Goal: Task Accomplishment & Management: Manage account settings

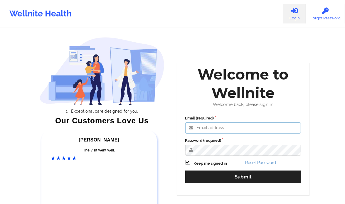
click at [213, 123] on input "Email (required)" at bounding box center [243, 127] width 116 height 11
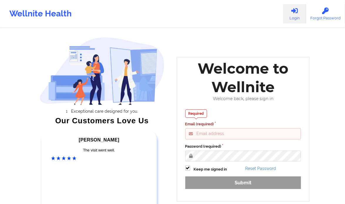
type input "[PERSON_NAME][EMAIL_ADDRESS][DOMAIN_NAME]"
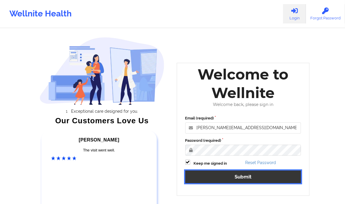
click at [239, 174] on button "Submit" at bounding box center [243, 177] width 116 height 13
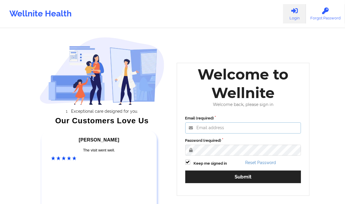
click at [207, 130] on input "Email (required)" at bounding box center [243, 127] width 116 height 11
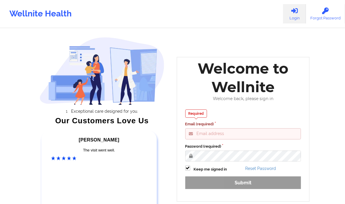
click at [244, 133] on input "Email (required)" at bounding box center [243, 133] width 116 height 11
type input "[PERSON_NAME][EMAIL_ADDRESS][DOMAIN_NAME]"
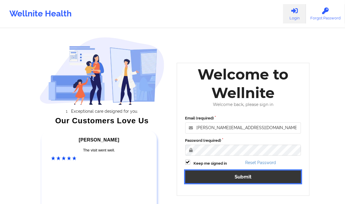
click at [236, 175] on button "Submit" at bounding box center [243, 177] width 116 height 13
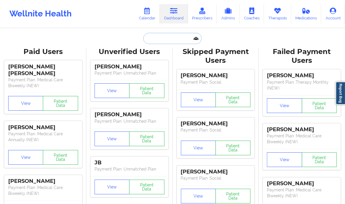
click at [171, 39] on input "text" at bounding box center [172, 38] width 58 height 11
paste input "Kathleen Cronin"
type input "Kathleen Cronin"
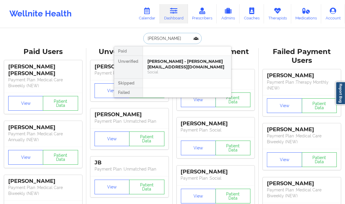
click at [210, 71] on div "Social" at bounding box center [187, 72] width 79 height 5
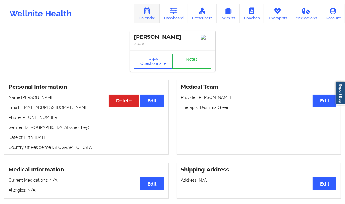
click at [154, 15] on link "Calendar" at bounding box center [147, 13] width 25 height 19
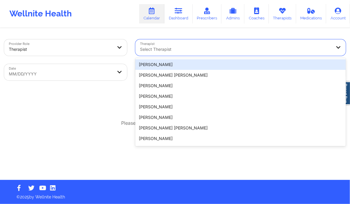
click at [180, 51] on div at bounding box center [235, 49] width 191 height 7
paste input "Kathleen Cronin"
type input "Kathleen Cronin"
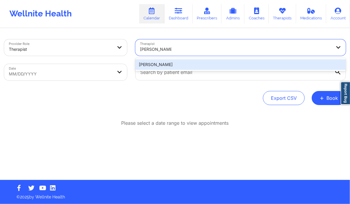
click at [169, 66] on div "Kathleen Cronin" at bounding box center [240, 64] width 210 height 11
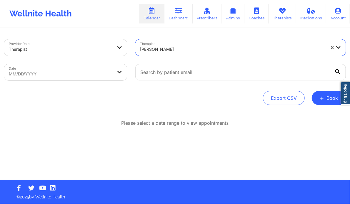
select select "2025-8"
select select "2025-9"
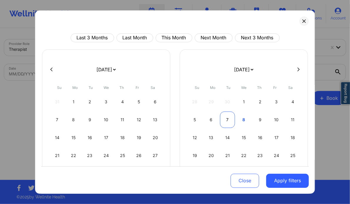
click at [230, 119] on div "7" at bounding box center [227, 120] width 15 height 16
select select "2025-9"
select select "2025-10"
select select "2025-9"
select select "2025-10"
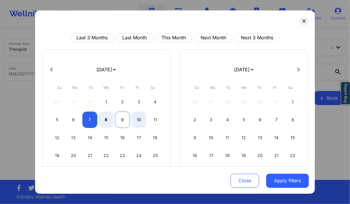
select select "2025-9"
select select "2025-10"
click at [122, 113] on div "9" at bounding box center [122, 120] width 15 height 16
select select "2025-9"
select select "2025-10"
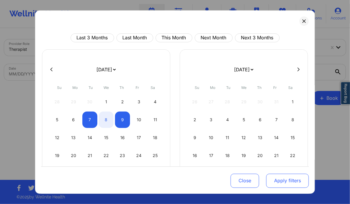
click at [290, 181] on button "Apply filters" at bounding box center [287, 181] width 43 height 14
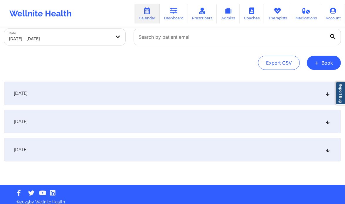
scroll to position [36, 0]
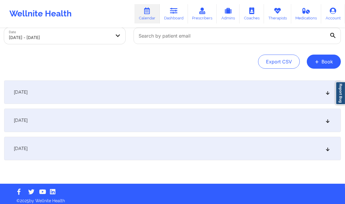
click at [328, 122] on icon at bounding box center [327, 120] width 5 height 4
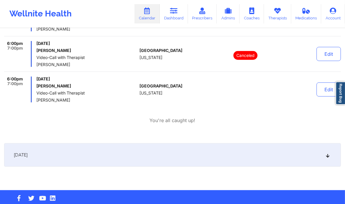
scroll to position [360, 0]
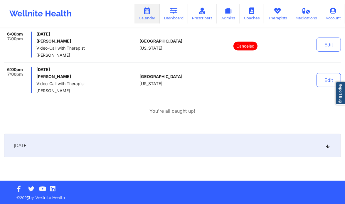
click at [332, 147] on div "October 9, 2025" at bounding box center [172, 145] width 337 height 23
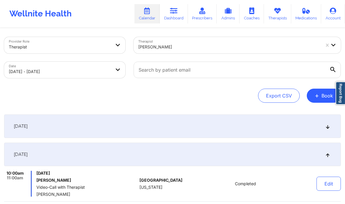
scroll to position [0, 0]
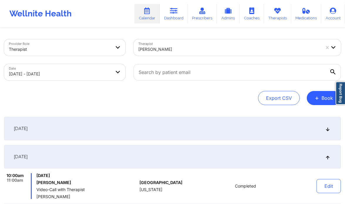
click at [162, 50] on div at bounding box center [229, 49] width 182 height 7
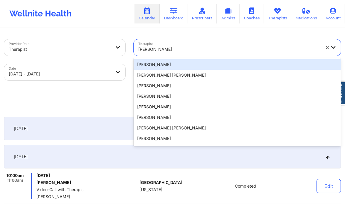
click at [162, 50] on div at bounding box center [229, 49] width 182 height 7
paste input "Hi Lawanda, Thank you for taking time to speak with us. Kindly click on the lin…"
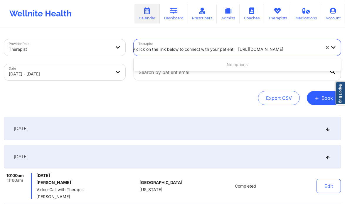
scroll to position [0, 151]
click at [186, 47] on input "Hi Lawanda, Thank you for taking time to speak with us. Kindly click on the lin…" at bounding box center [155, 49] width 331 height 6
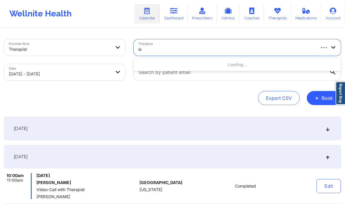
scroll to position [0, 0]
type input "lawanda martin"
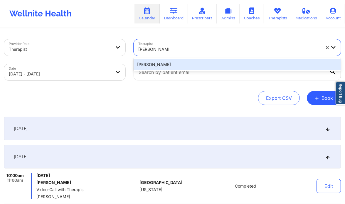
click at [159, 63] on div "Lawanda Martin" at bounding box center [237, 64] width 207 height 11
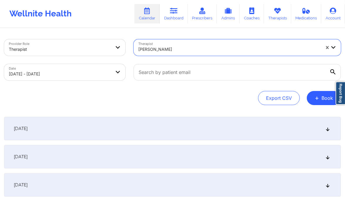
click at [126, 152] on div "October 8, 2025" at bounding box center [172, 156] width 337 height 23
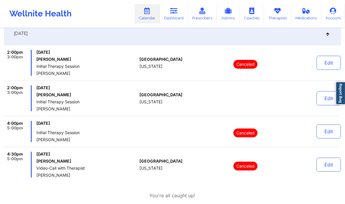
scroll to position [123, 0]
click at [320, 98] on button "Edit" at bounding box center [329, 98] width 24 height 14
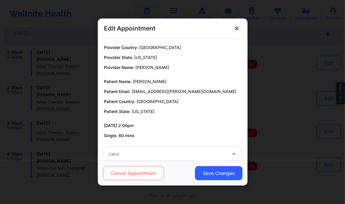
click at [130, 170] on button "Cancel Appointment" at bounding box center [133, 173] width 61 height 14
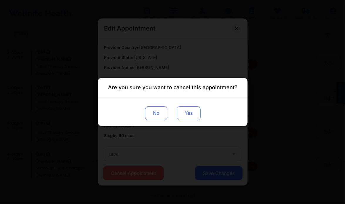
click at [189, 116] on button "Yes" at bounding box center [189, 113] width 24 height 14
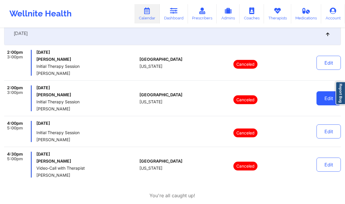
click at [324, 100] on button "Edit" at bounding box center [329, 98] width 24 height 14
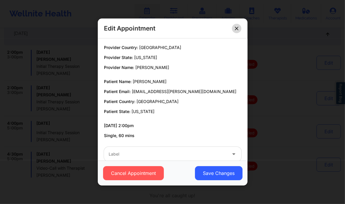
click at [236, 30] on icon at bounding box center [237, 29] width 4 height 4
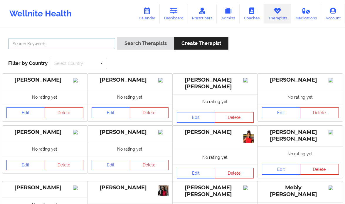
click at [49, 43] on input "text" at bounding box center [61, 43] width 107 height 11
paste input "Lawanda Martin"
type input "Lawanda Martin"
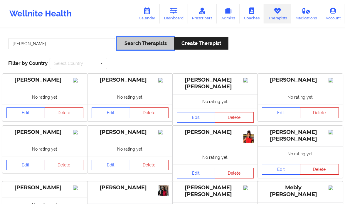
click at [149, 45] on button "Search Therapists" at bounding box center [145, 43] width 57 height 13
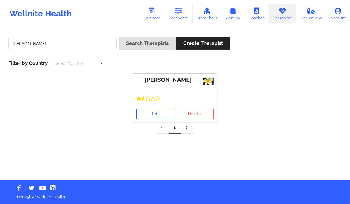
click at [155, 111] on link "Edit" at bounding box center [155, 114] width 39 height 11
